Goal: Transaction & Acquisition: Download file/media

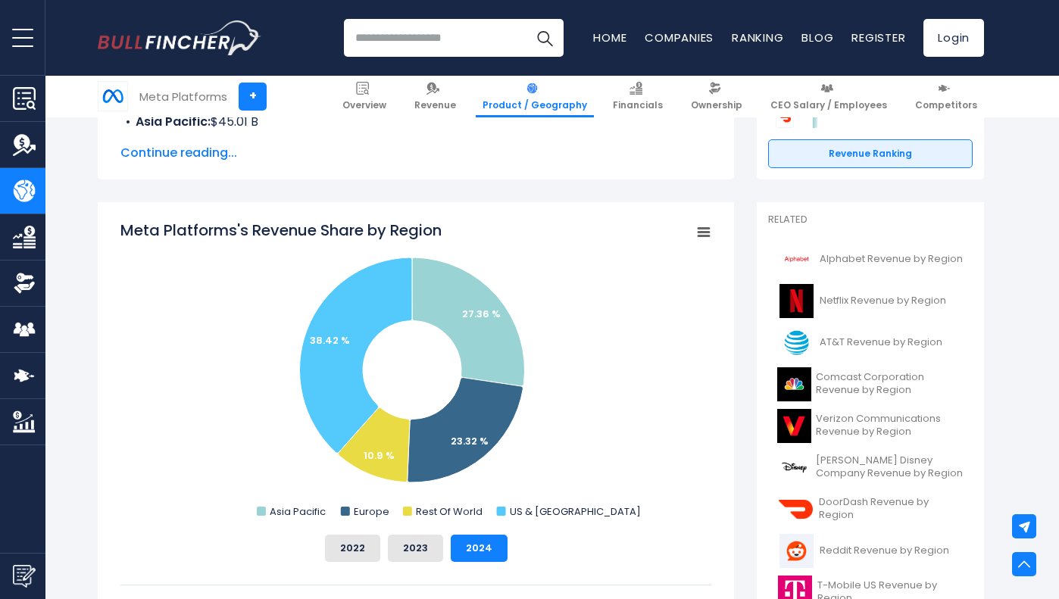
scroll to position [314, 0]
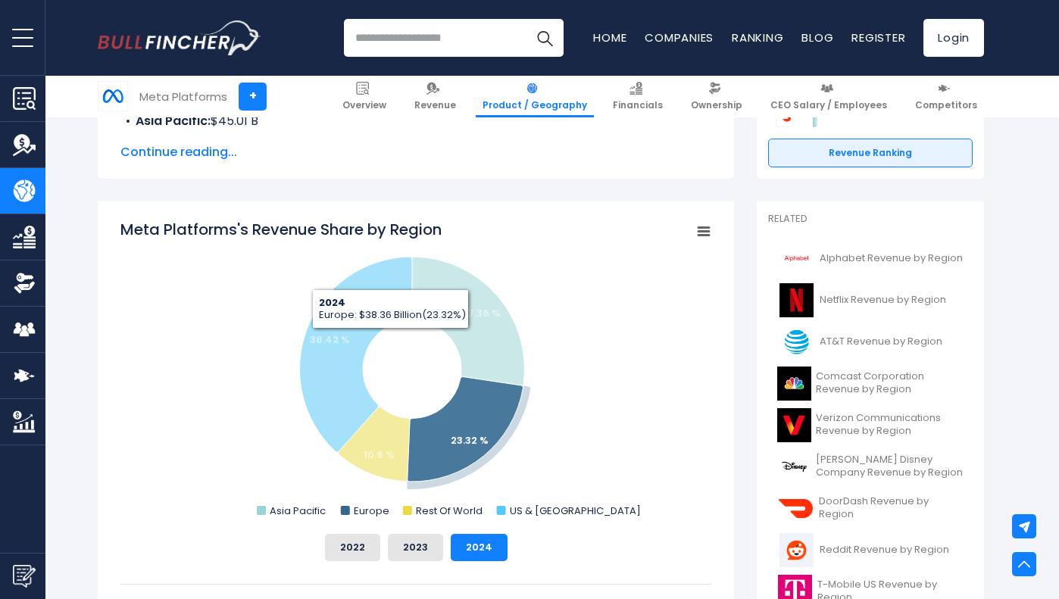
drag, startPoint x: 268, startPoint y: 276, endPoint x: 501, endPoint y: 439, distance: 284.5
click at [501, 436] on icon "Created with Highcharts 12.1.2 Chart context menu Meta Platforms's Revenue Shar…" at bounding box center [415, 370] width 591 height 303
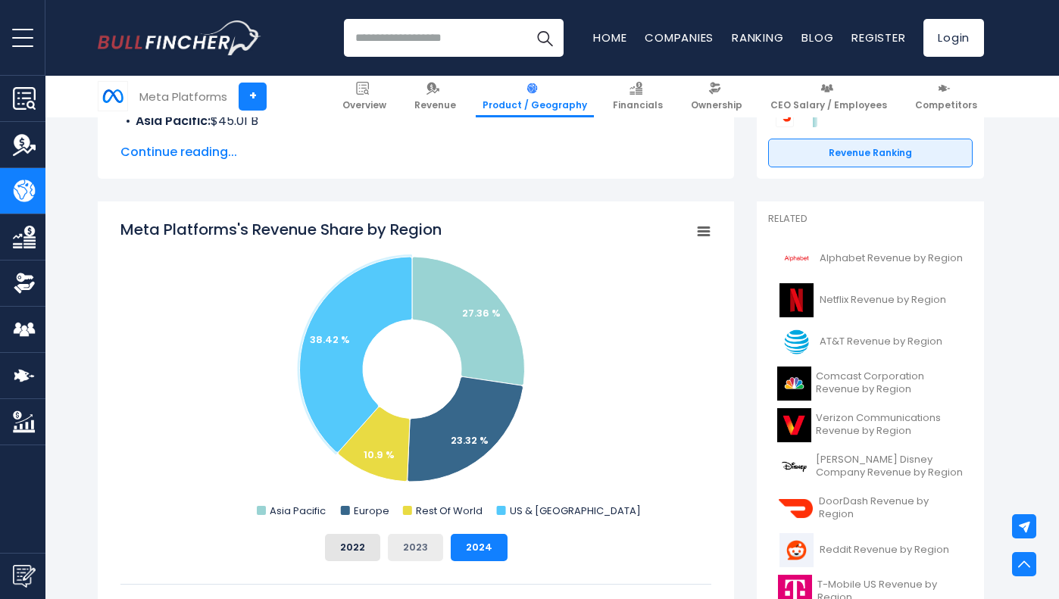
click at [422, 547] on button "2023" at bounding box center [415, 547] width 55 height 27
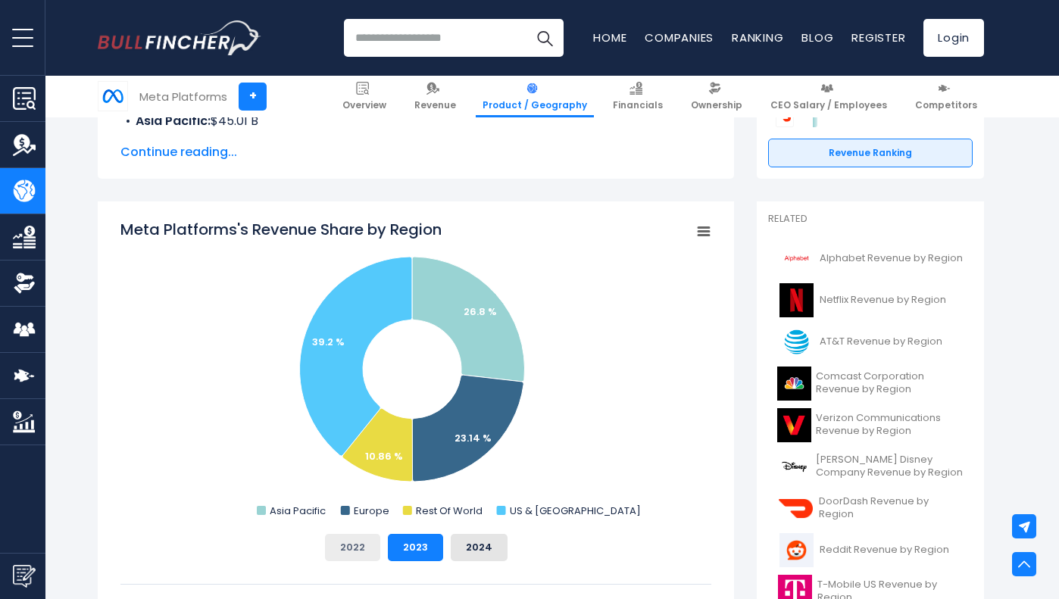
click at [367, 548] on button "2022" at bounding box center [352, 547] width 55 height 27
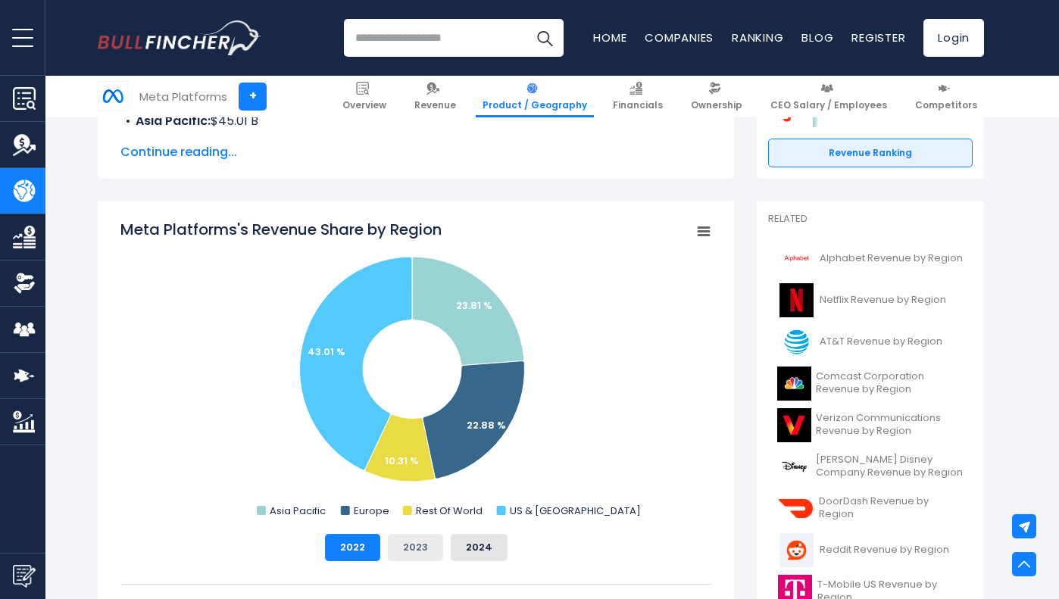
click at [410, 542] on button "2023" at bounding box center [415, 547] width 55 height 27
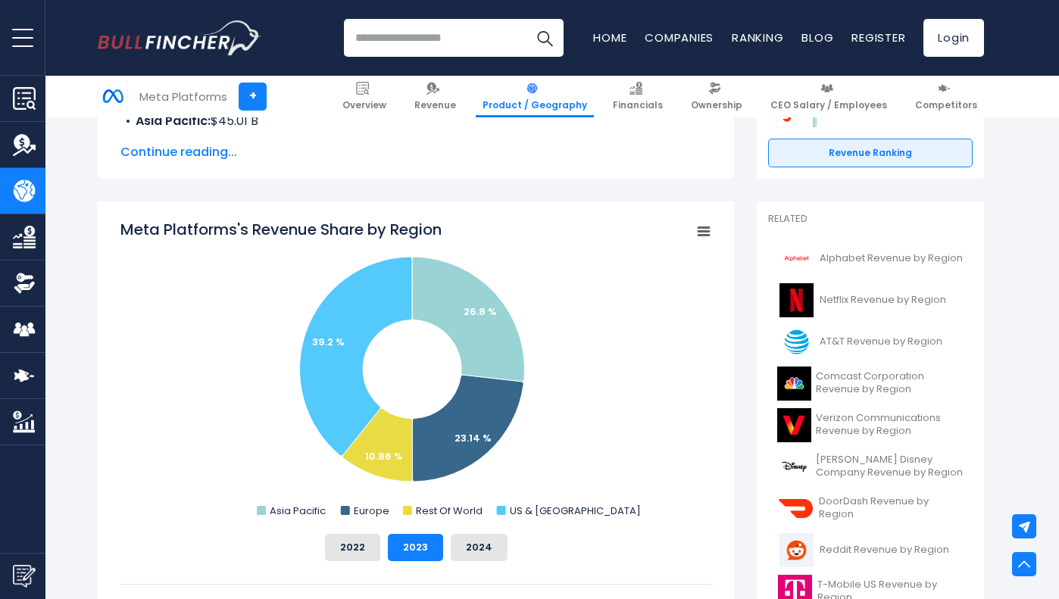
click at [506, 543] on div "2022 2023 2024" at bounding box center [415, 547] width 591 height 27
click at [482, 553] on button "2024" at bounding box center [479, 547] width 57 height 27
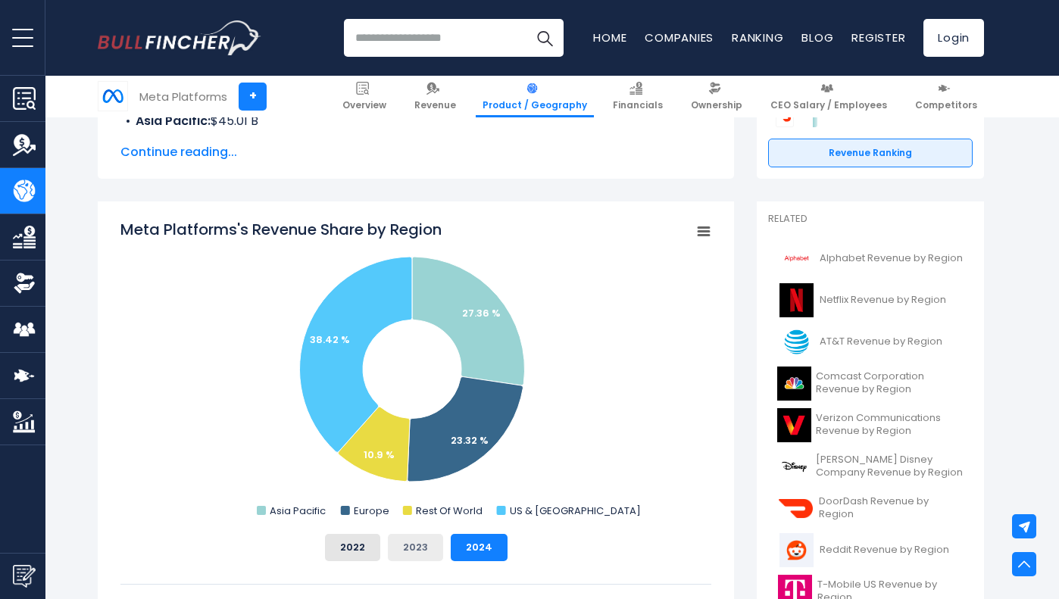
click at [424, 552] on button "2023" at bounding box center [415, 547] width 55 height 27
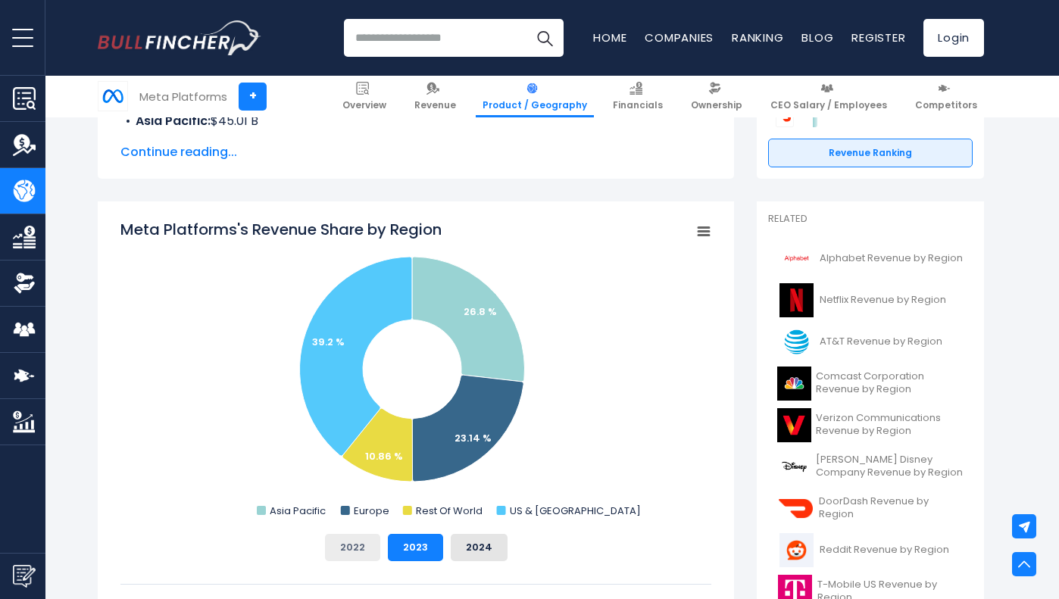
click at [343, 546] on button "2022" at bounding box center [352, 547] width 55 height 27
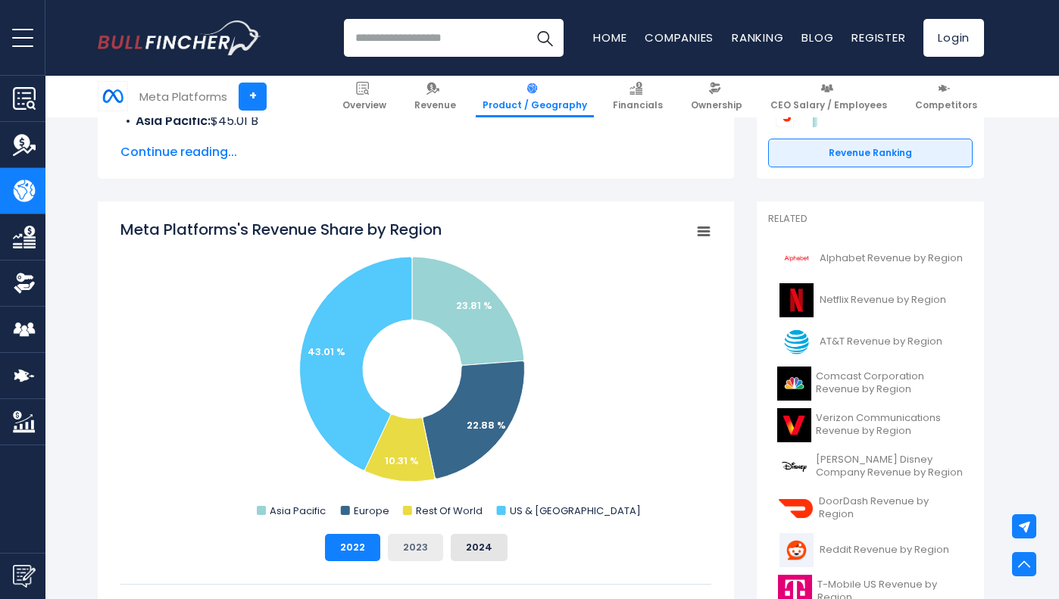
click at [431, 547] on button "2023" at bounding box center [415, 547] width 55 height 27
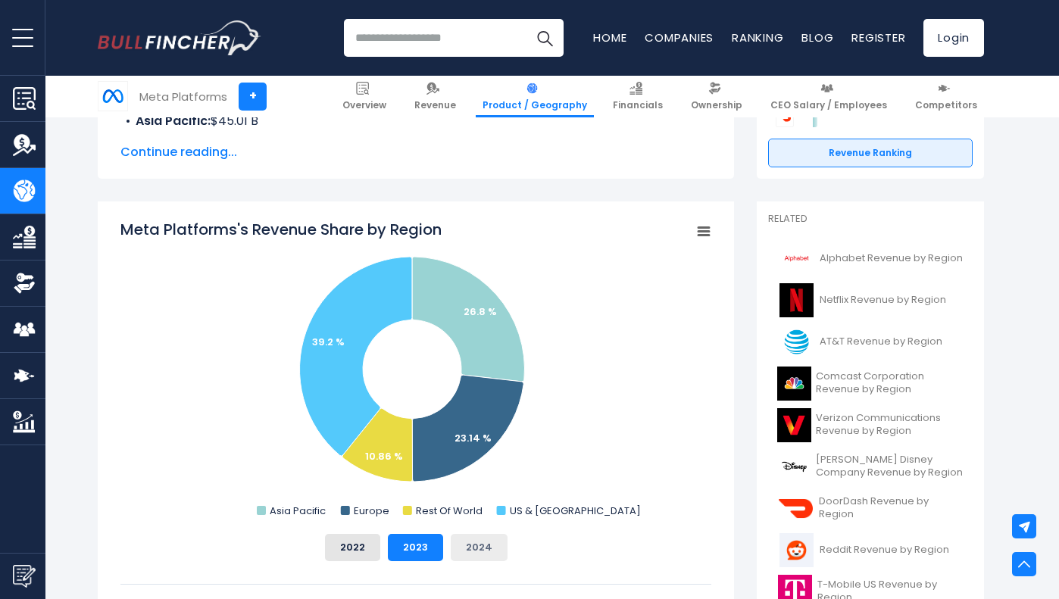
click at [473, 548] on button "2024" at bounding box center [479, 547] width 57 height 27
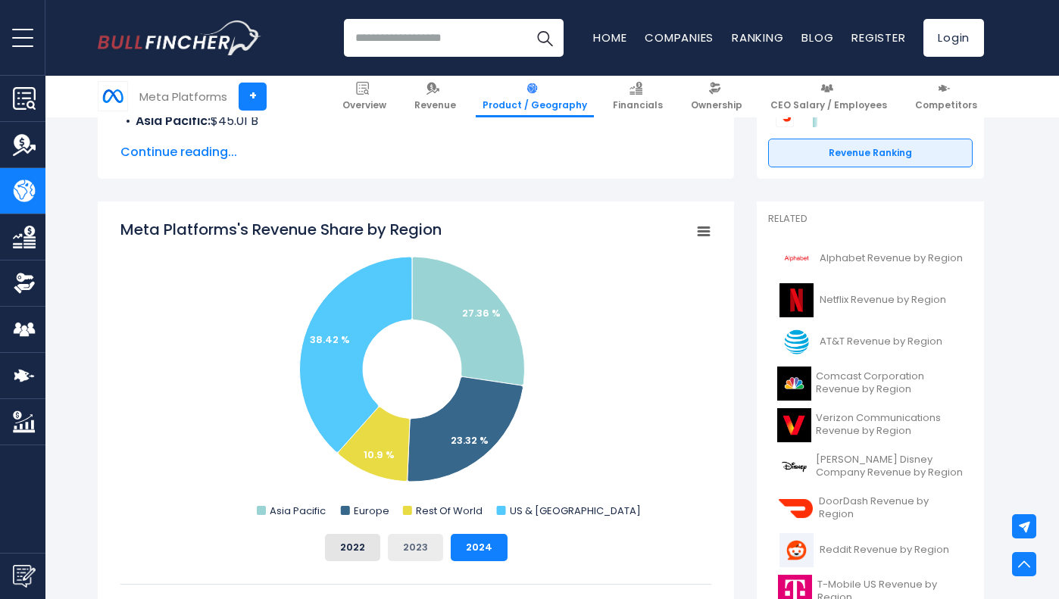
click at [433, 553] on button "2023" at bounding box center [415, 547] width 55 height 27
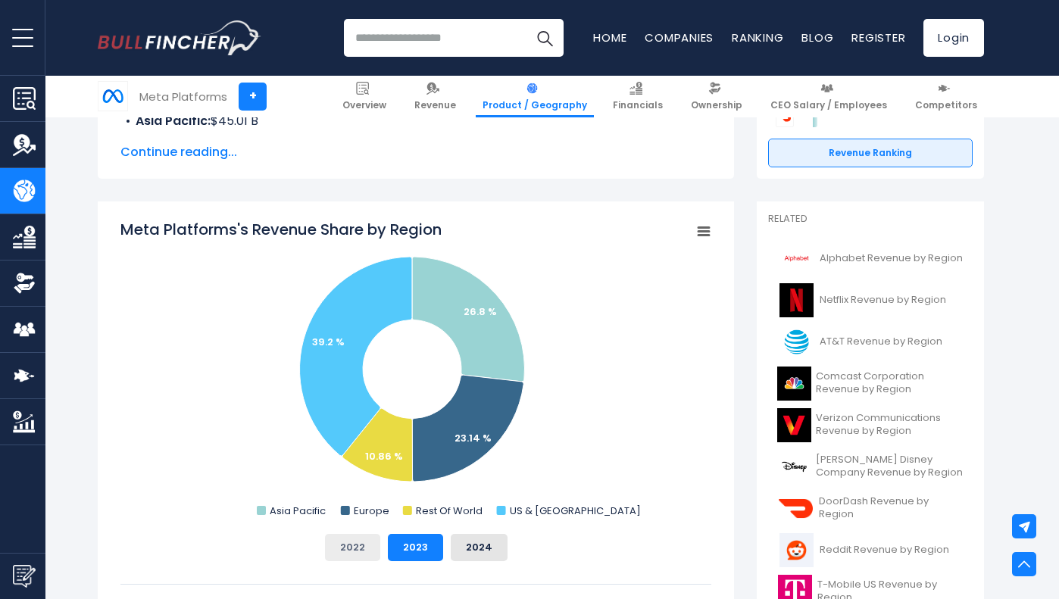
click at [350, 548] on button "2022" at bounding box center [352, 547] width 55 height 27
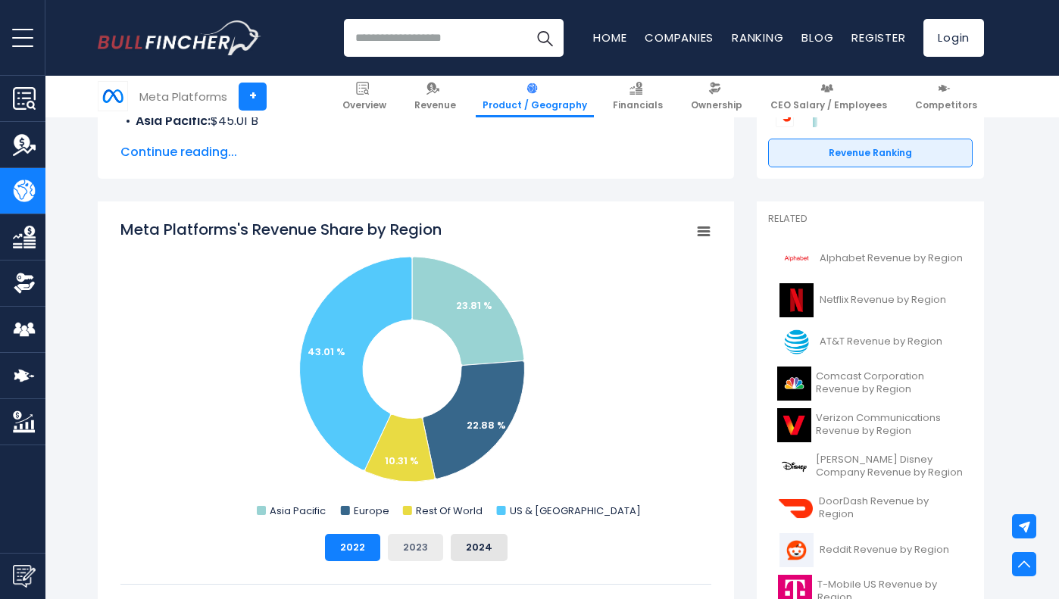
click at [413, 548] on button "2023" at bounding box center [415, 547] width 55 height 27
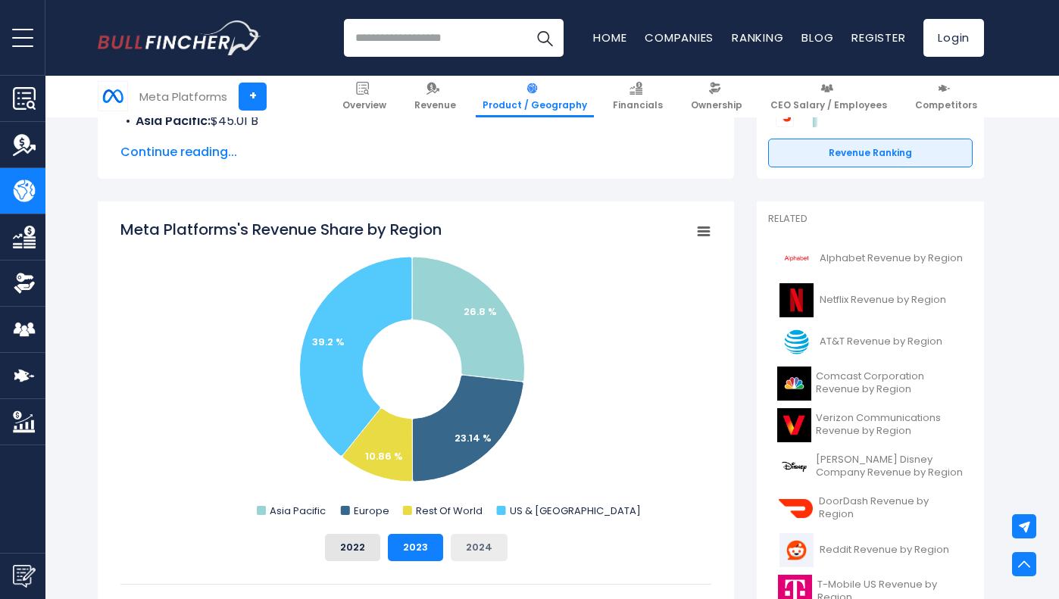
click at [472, 550] on button "2024" at bounding box center [479, 547] width 57 height 27
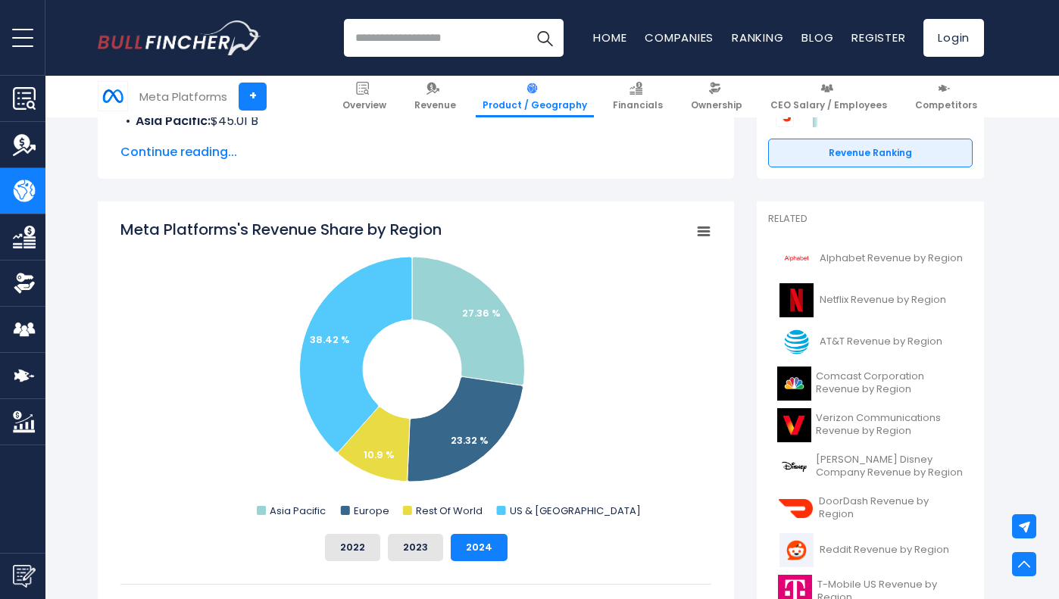
click at [704, 230] on rect "Meta Platforms's Revenue Share by Region" at bounding box center [703, 231] width 21 height 21
click at [706, 226] on rect "Meta Platforms's Revenue Share by Region" at bounding box center [703, 231] width 21 height 21
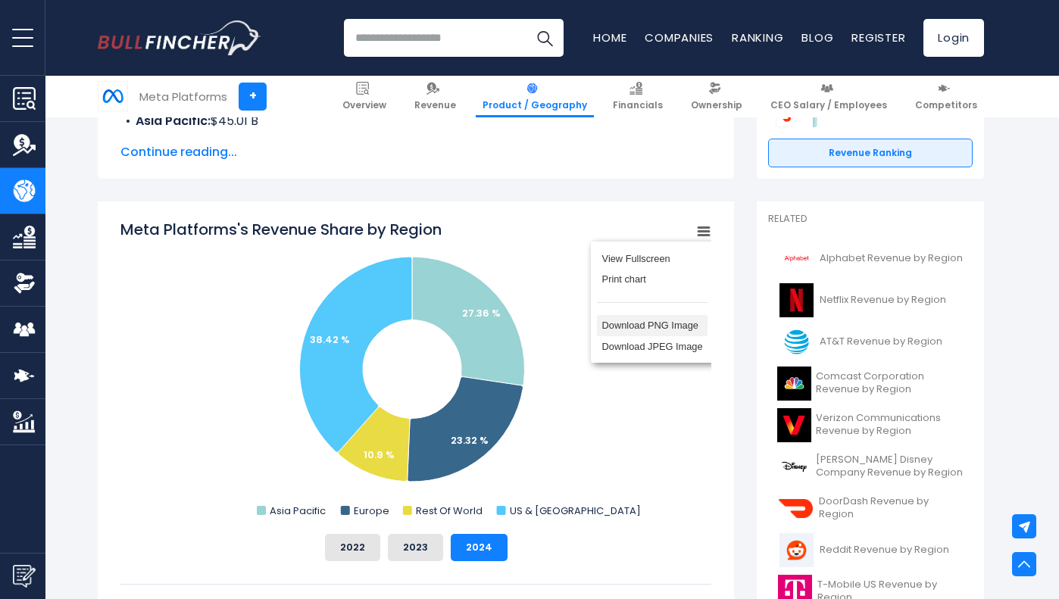
click at [686, 321] on li "Download PNG Image" at bounding box center [652, 325] width 111 height 21
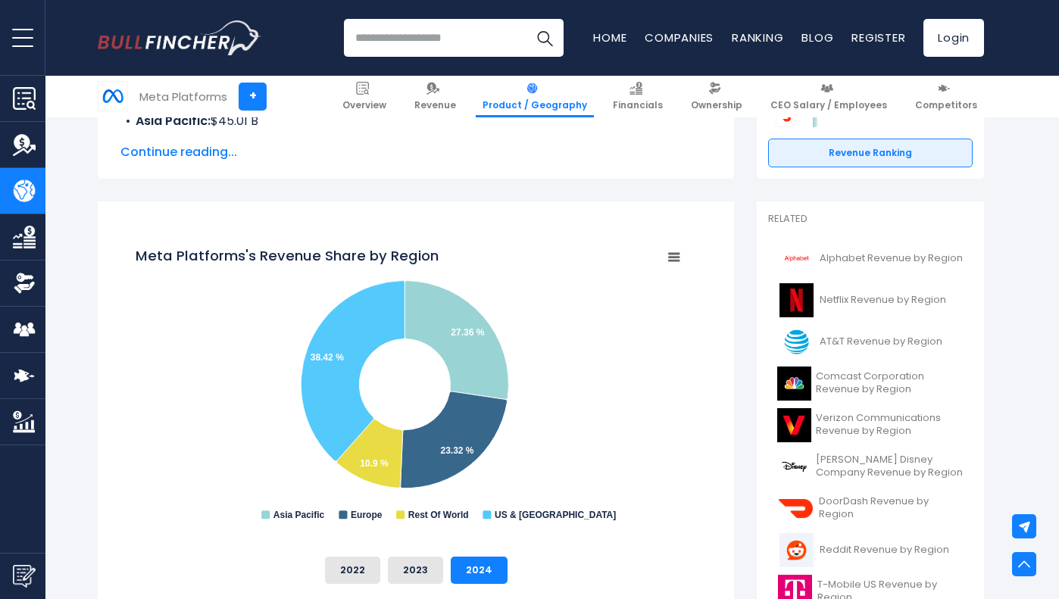
scroll to position [0, 0]
